Goal: Check status: Check status

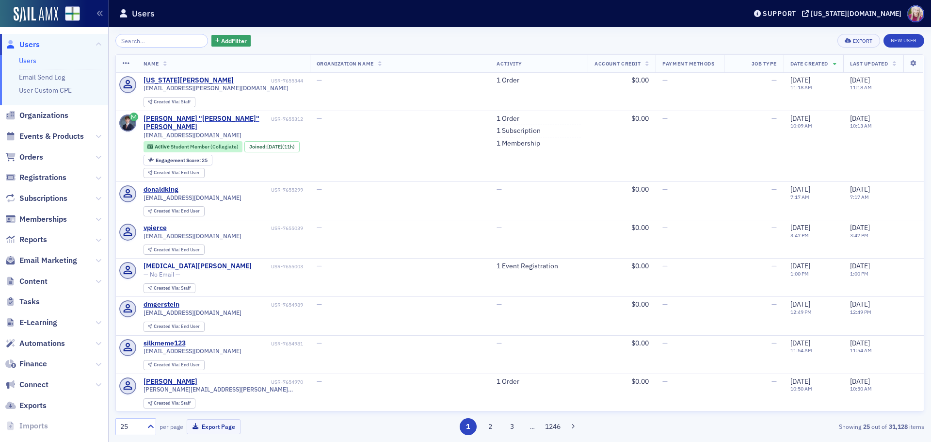
click at [27, 40] on span "Users" at bounding box center [29, 44] width 20 height 11
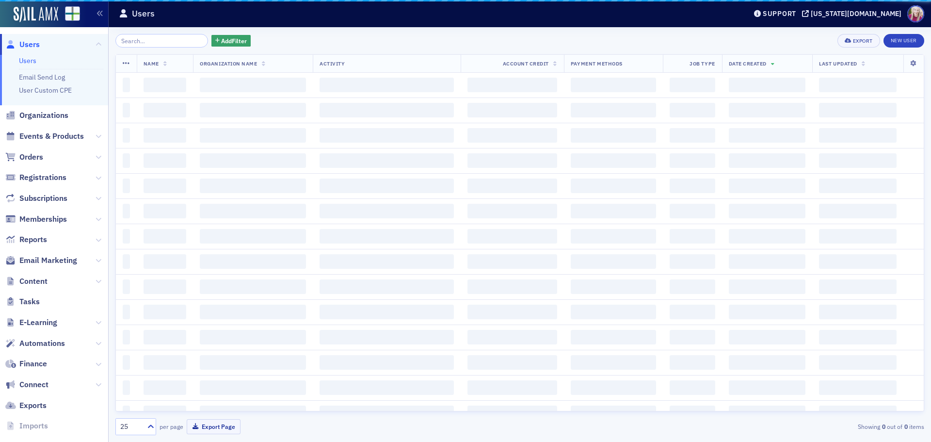
click at [137, 44] on input "search" at bounding box center [161, 41] width 93 height 14
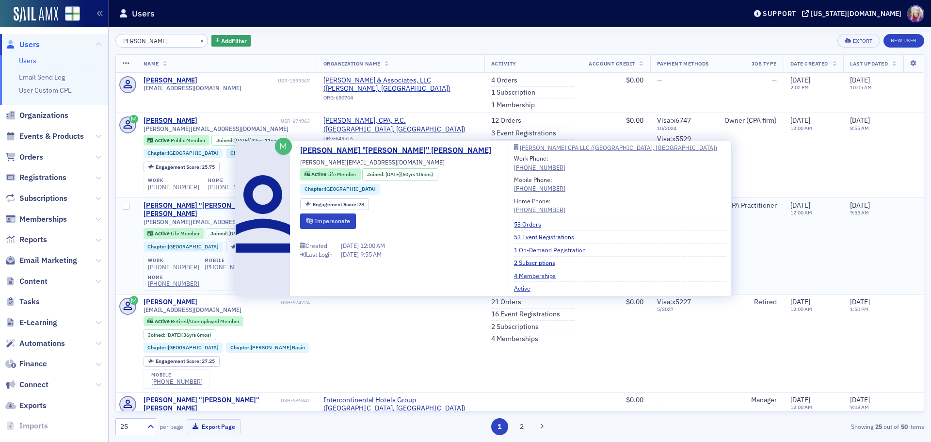
type input "[PERSON_NAME]"
click at [170, 218] on div "[PERSON_NAME] "[PERSON_NAME]" [PERSON_NAME]" at bounding box center [211, 209] width 135 height 17
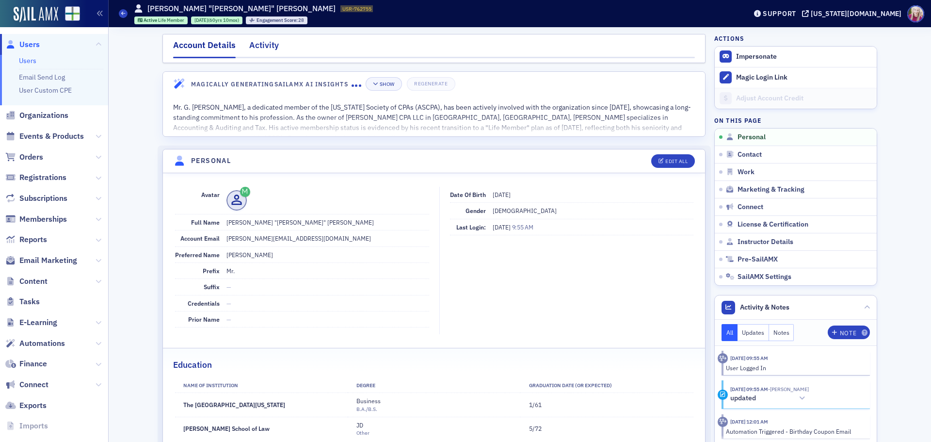
click at [262, 42] on div "Activity" at bounding box center [264, 48] width 30 height 18
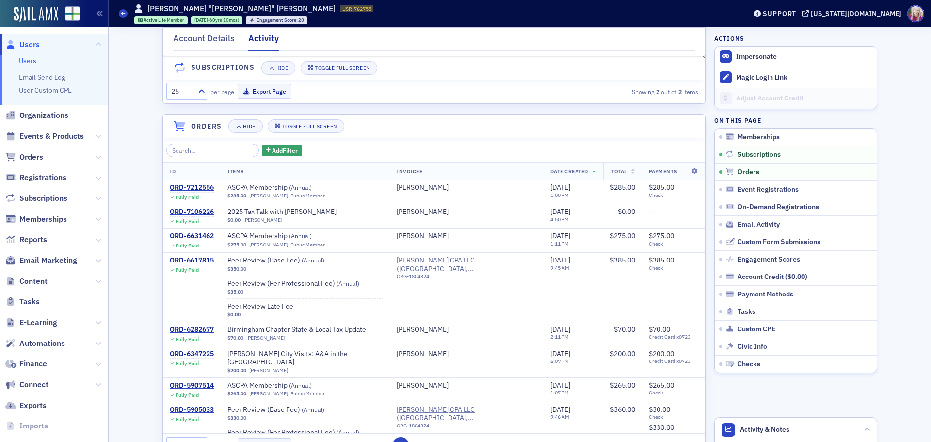
scroll to position [339, 0]
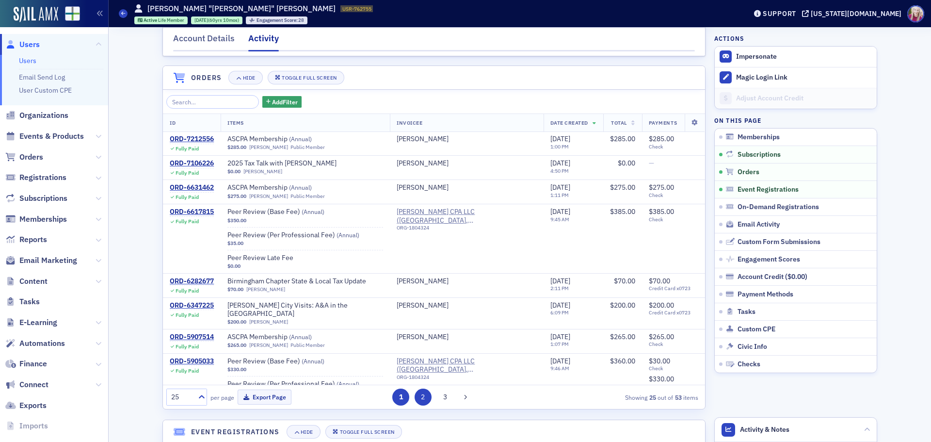
click at [416, 404] on button "2" at bounding box center [423, 396] width 17 height 17
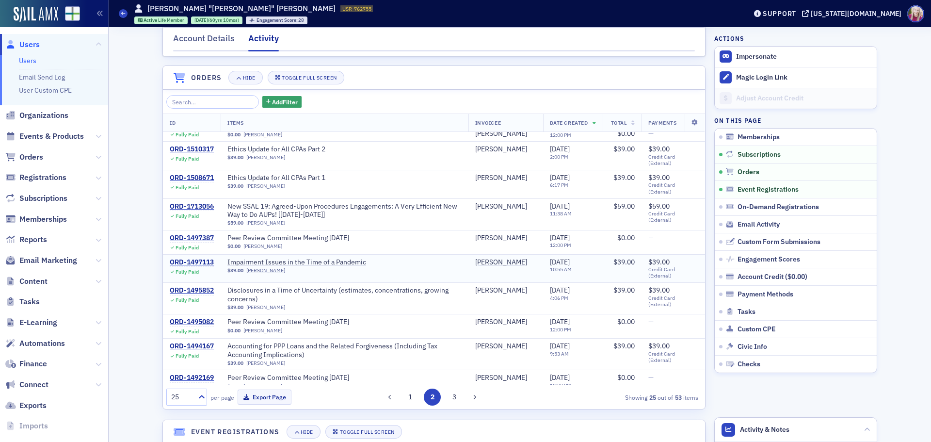
scroll to position [0, 0]
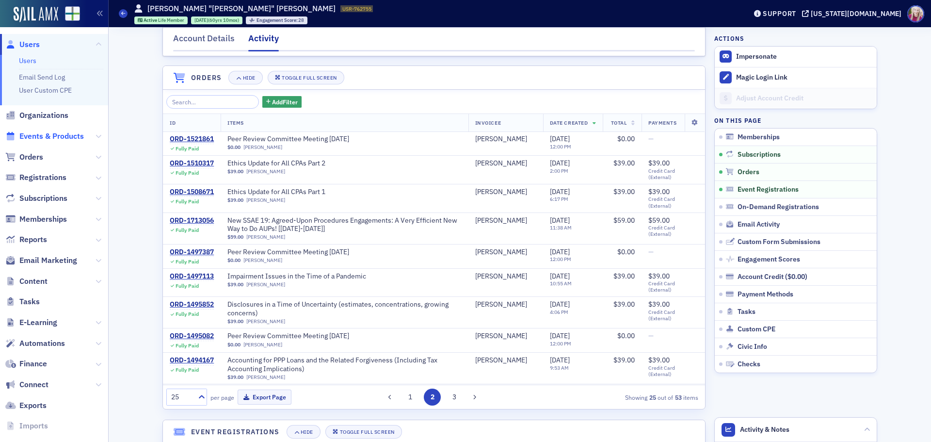
click at [48, 133] on span "Events & Products" at bounding box center [51, 136] width 64 height 11
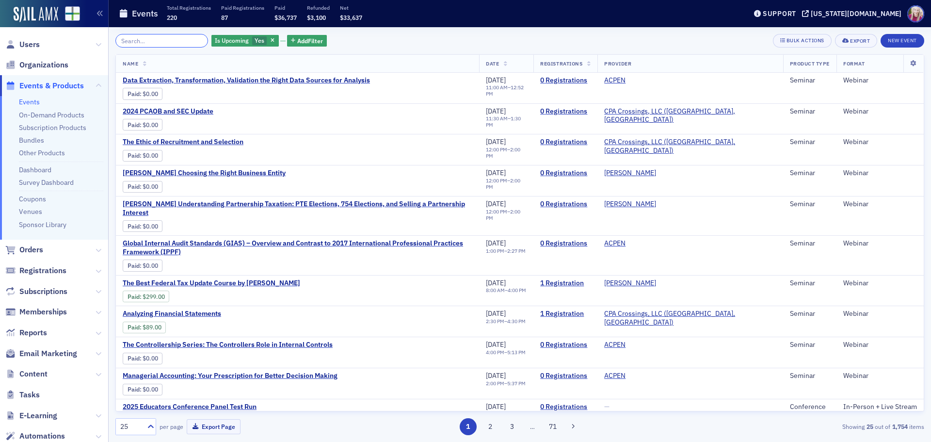
click at [142, 40] on input "search" at bounding box center [161, 41] width 93 height 14
click at [269, 37] on span "button" at bounding box center [273, 40] width 9 height 9
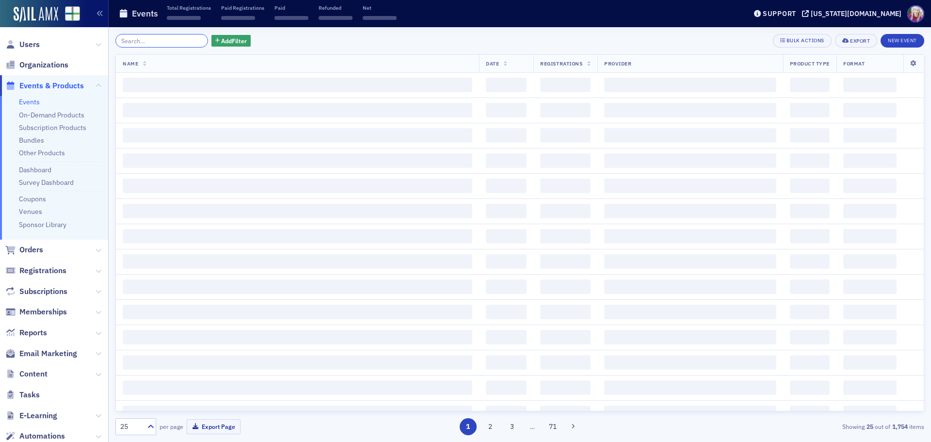
click at [165, 37] on input "search" at bounding box center [161, 41] width 93 height 14
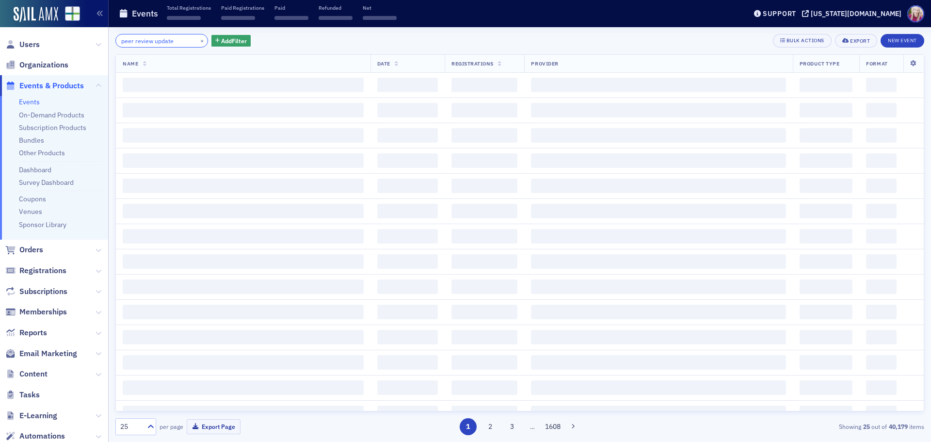
type input "peer review update"
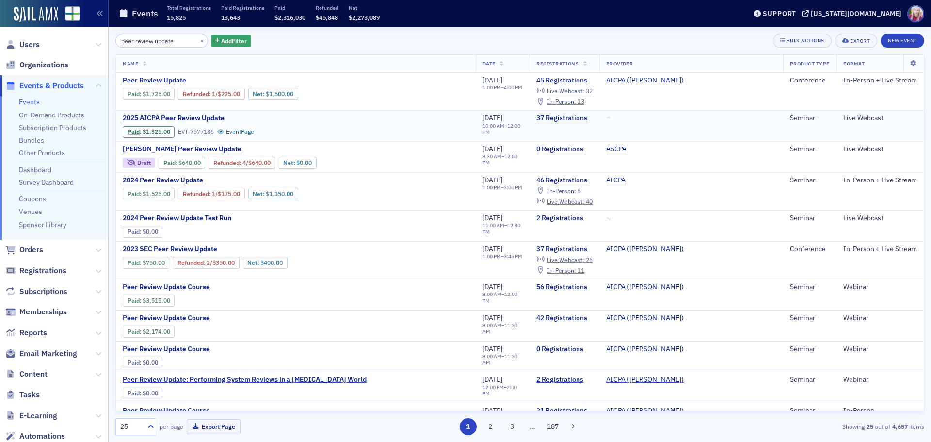
click at [592, 115] on link "37 Registrations" at bounding box center [564, 118] width 56 height 9
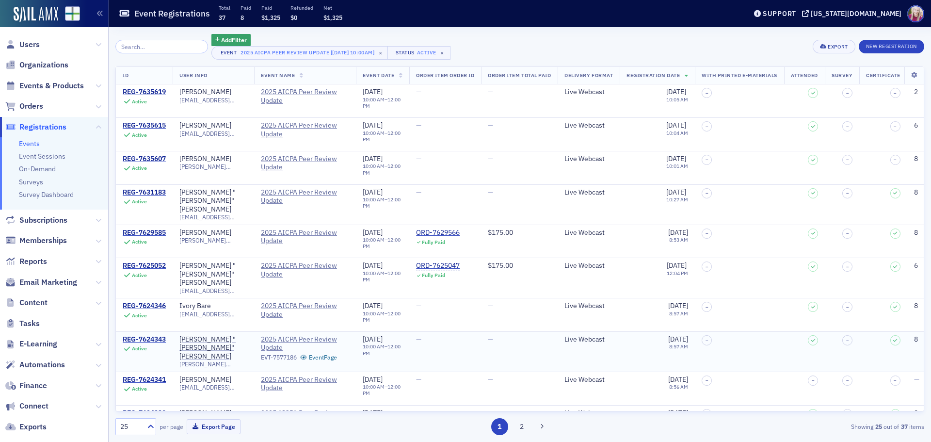
scroll to position [48, 0]
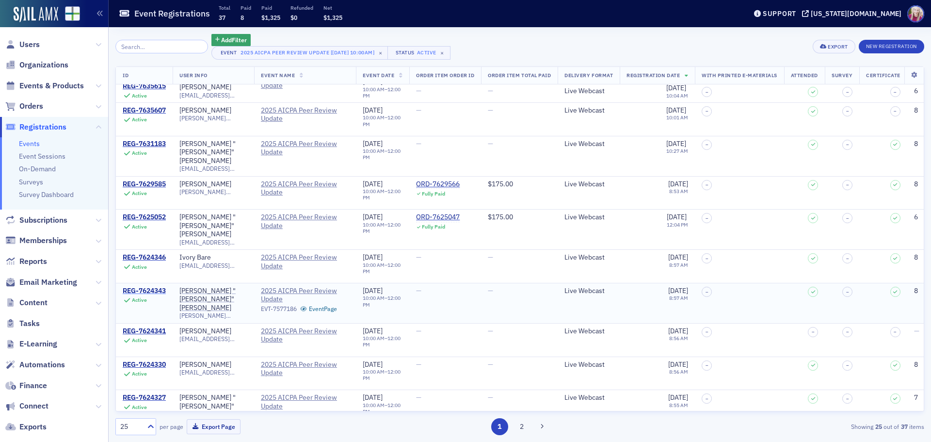
click at [137, 287] on div "REG-7624343" at bounding box center [144, 291] width 43 height 9
